Goal: Information Seeking & Learning: Learn about a topic

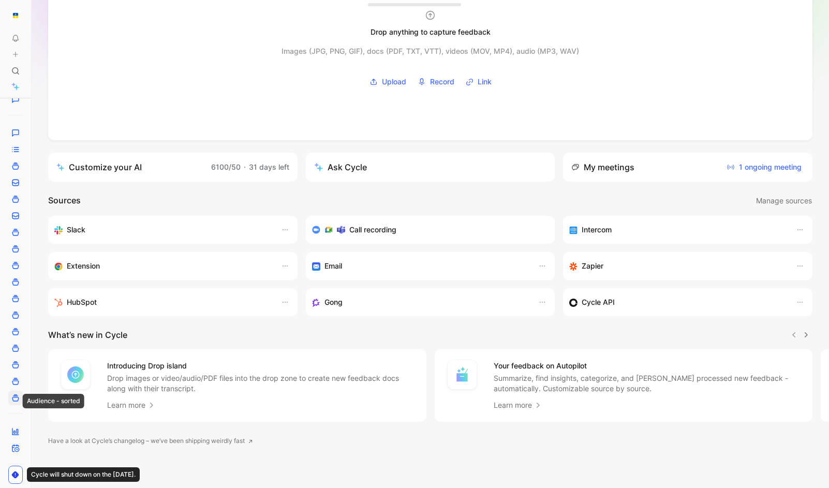
scroll to position [189, 0]
click at [699, 162] on div "My meetings 1 ongoing meeting" at bounding box center [687, 167] width 249 height 29
click at [761, 167] on span "1 ongoing meeting" at bounding box center [763, 167] width 75 height 12
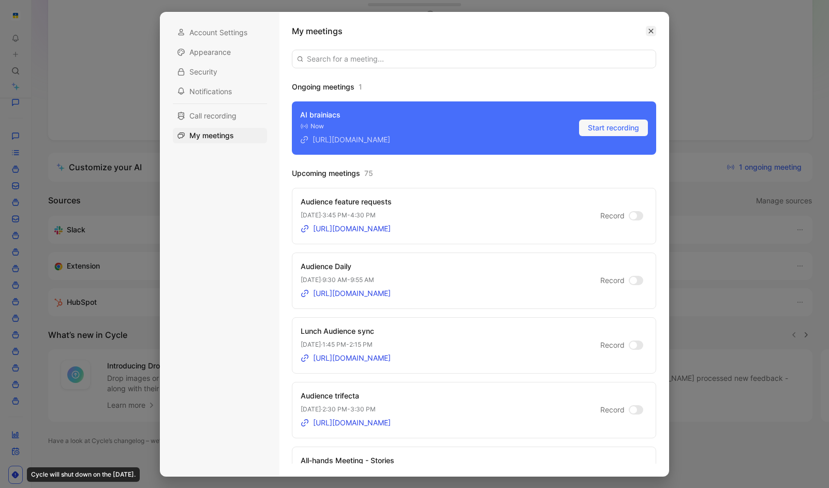
click at [651, 26] on button "button" at bounding box center [650, 31] width 10 height 10
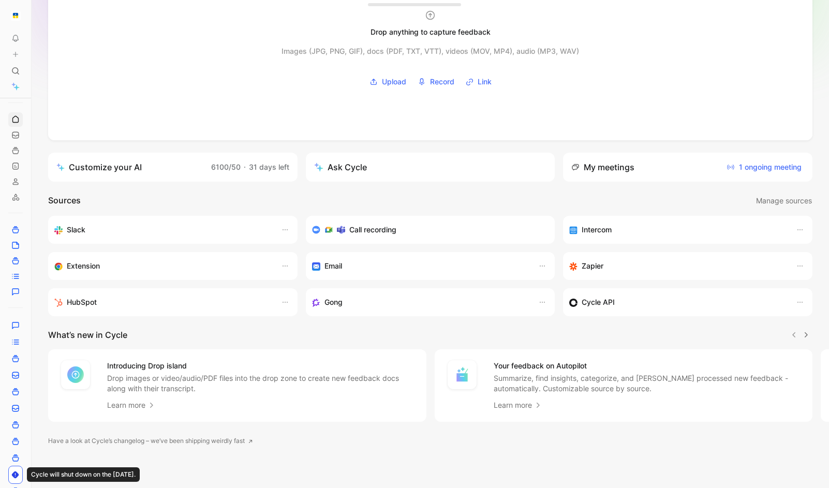
scroll to position [264, 0]
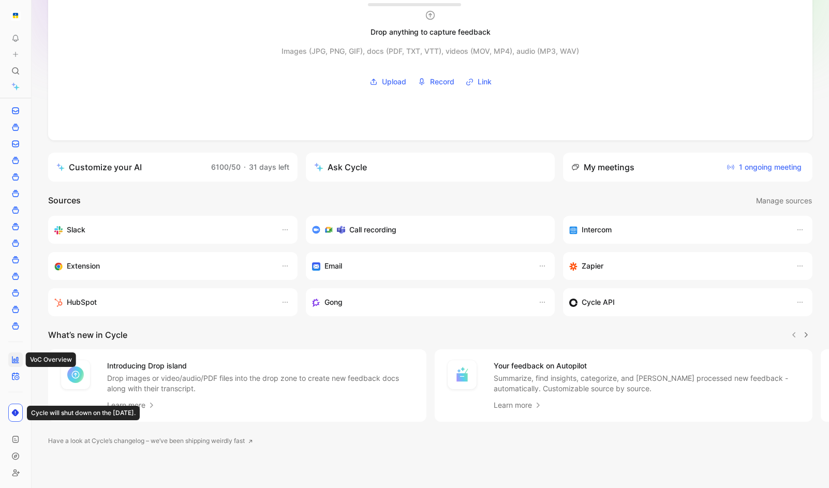
click at [18, 364] on link at bounding box center [15, 359] width 14 height 14
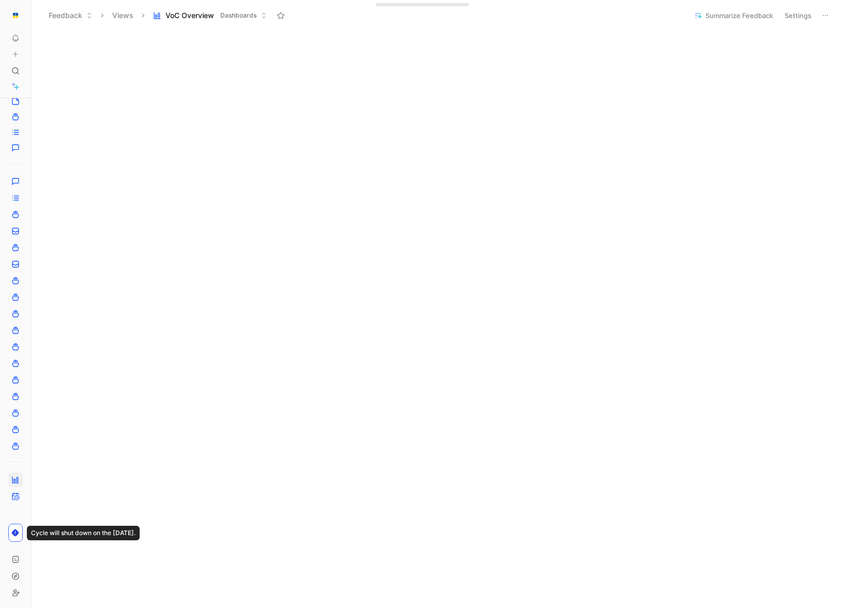
scroll to position [284, 0]
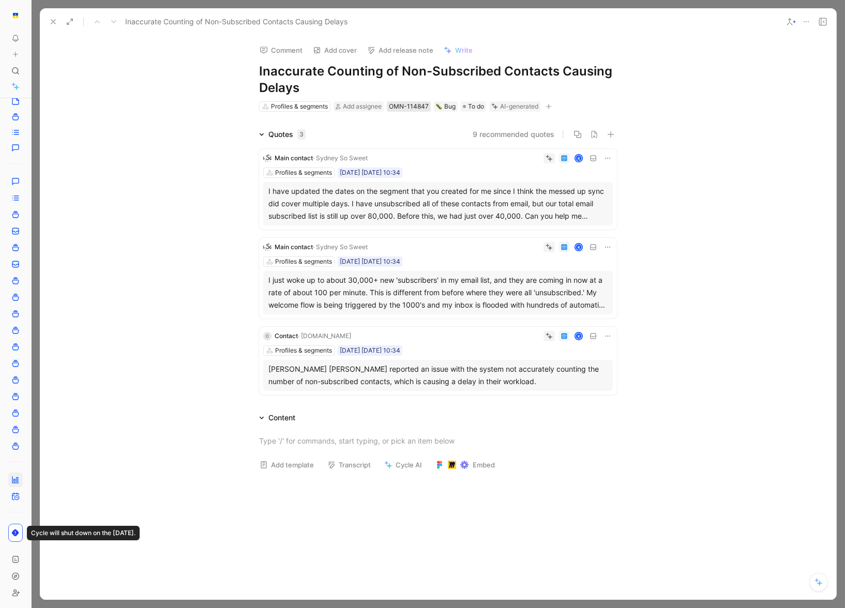
click at [402, 109] on div "OMN-114847" at bounding box center [409, 106] width 40 height 10
click at [71, 20] on use at bounding box center [70, 22] width 6 height 6
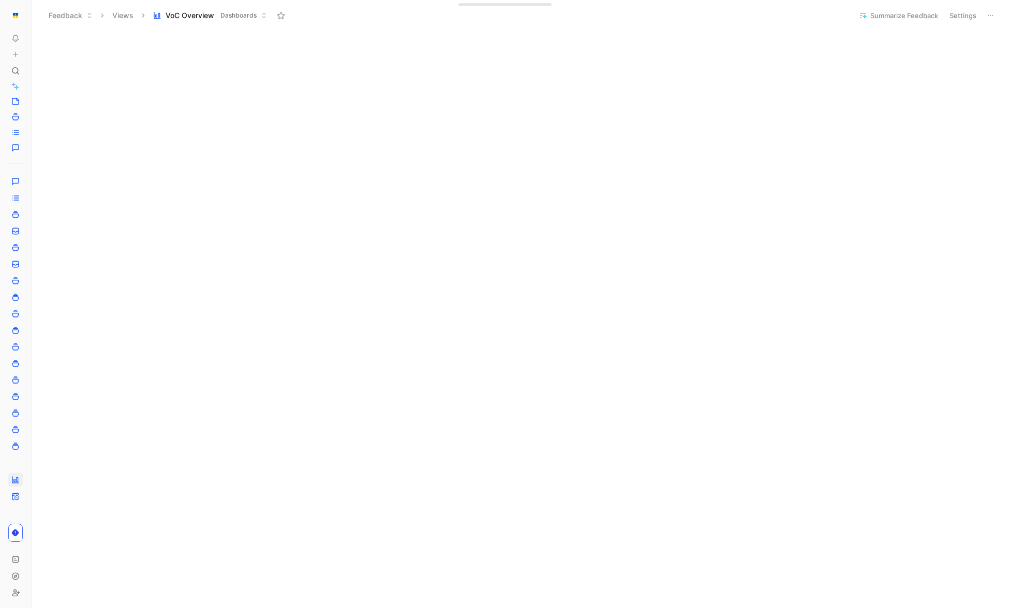
scroll to position [216, 0]
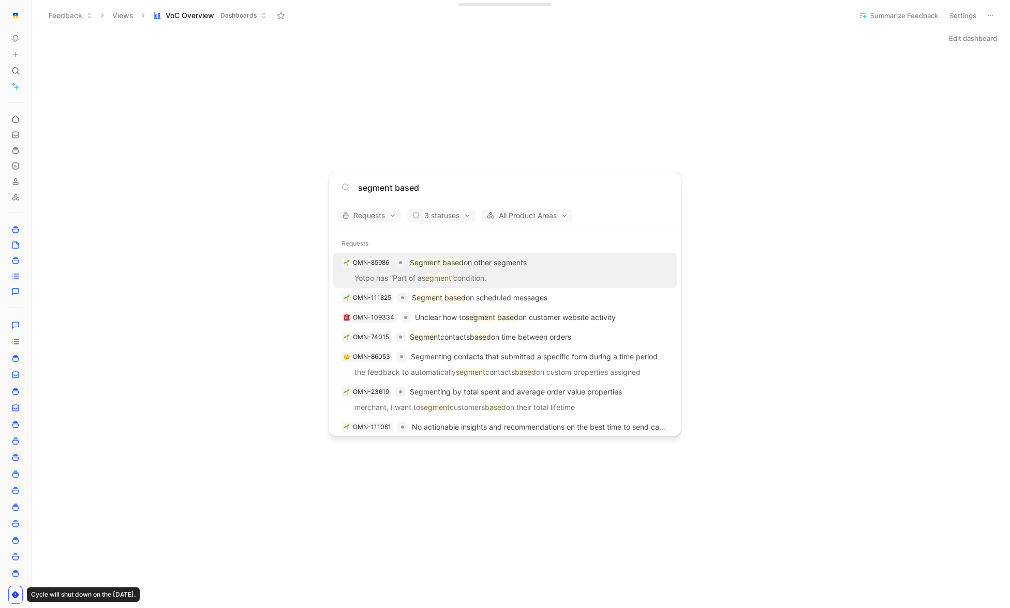
type input "segment based"
click at [551, 280] on p "Yotpo has “Part of a segment” condition." at bounding box center [504, 280] width 337 height 16
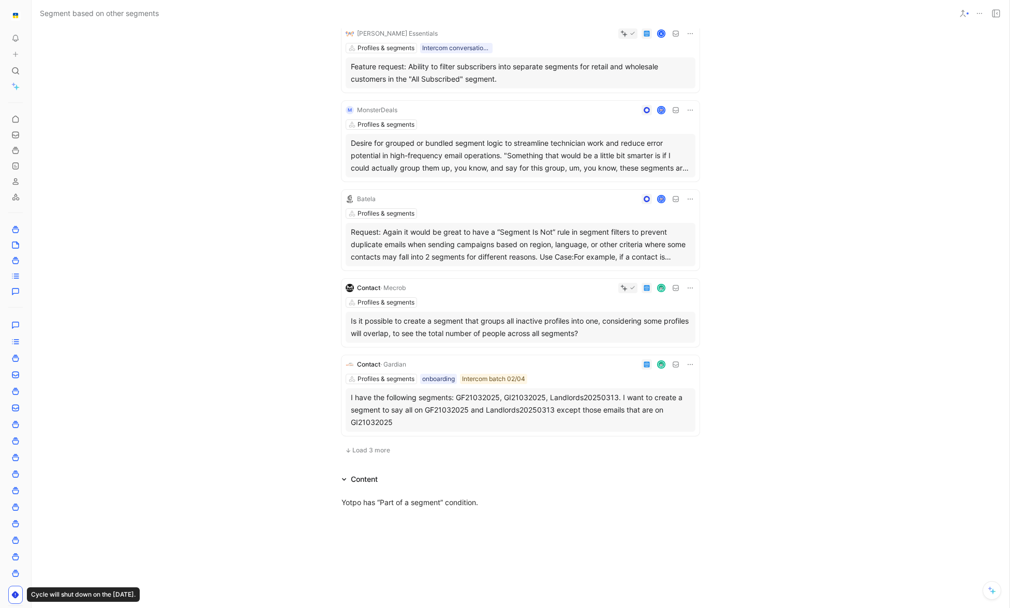
scroll to position [471, 0]
click at [369, 451] on span "Load 3 more" at bounding box center [371, 451] width 38 height 8
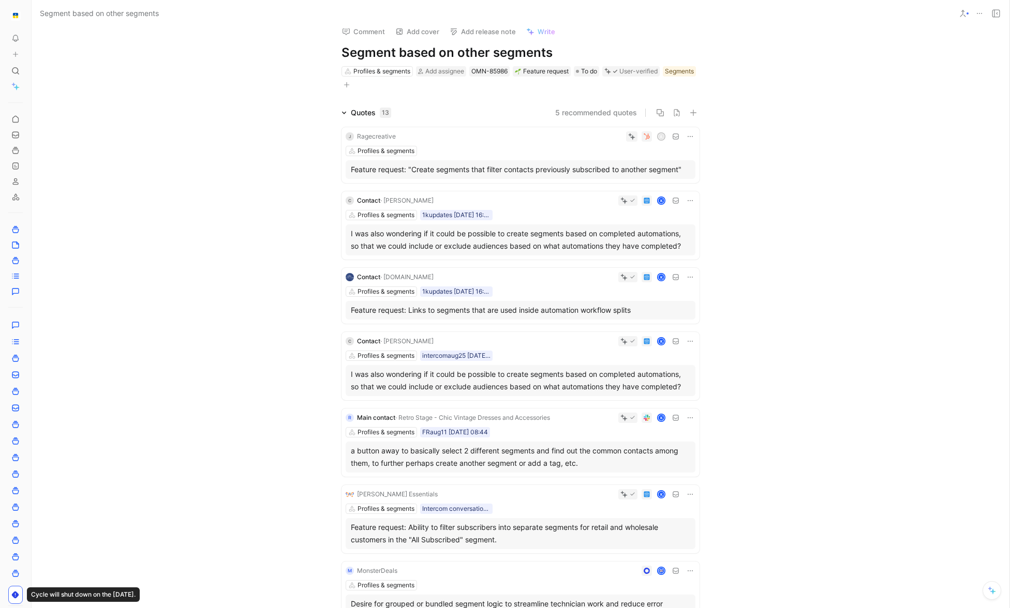
scroll to position [16, 0]
